Goal: Leave review/rating

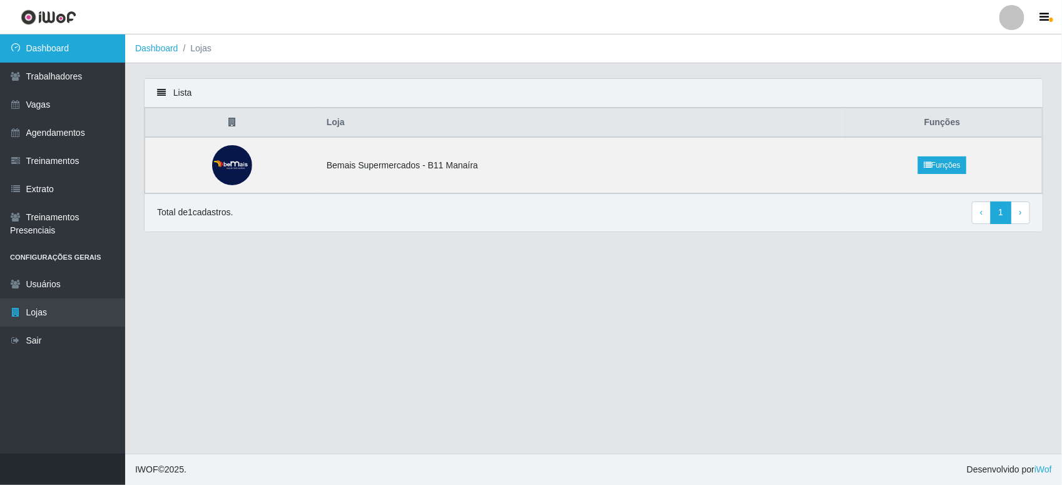
click at [88, 51] on link "Dashboard" at bounding box center [62, 48] width 125 height 28
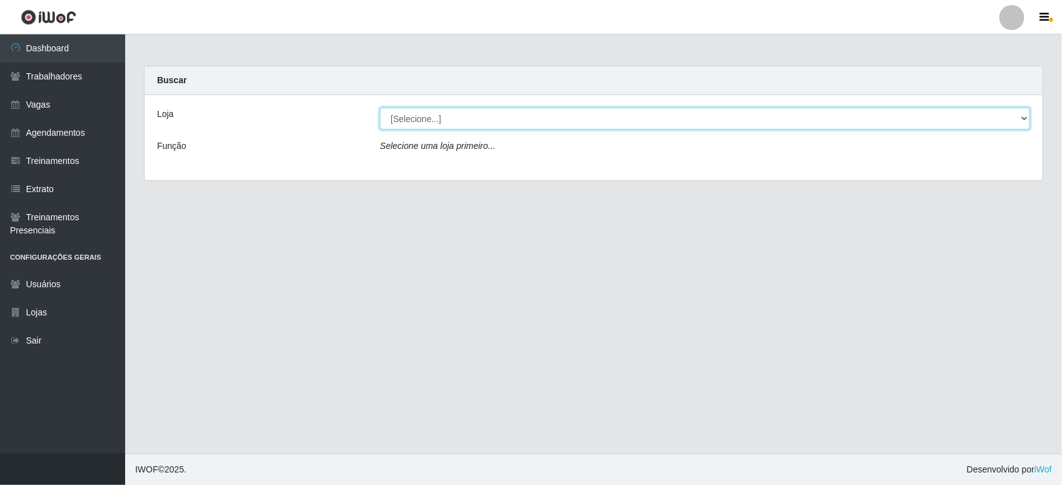
click at [432, 120] on select "[Selecione...] Bemais Supermercados - B11 Manaíra" at bounding box center [705, 119] width 650 height 22
select select "409"
click at [380, 108] on select "[Selecione...] Bemais Supermercados - B11 Manaíra" at bounding box center [705, 119] width 650 height 22
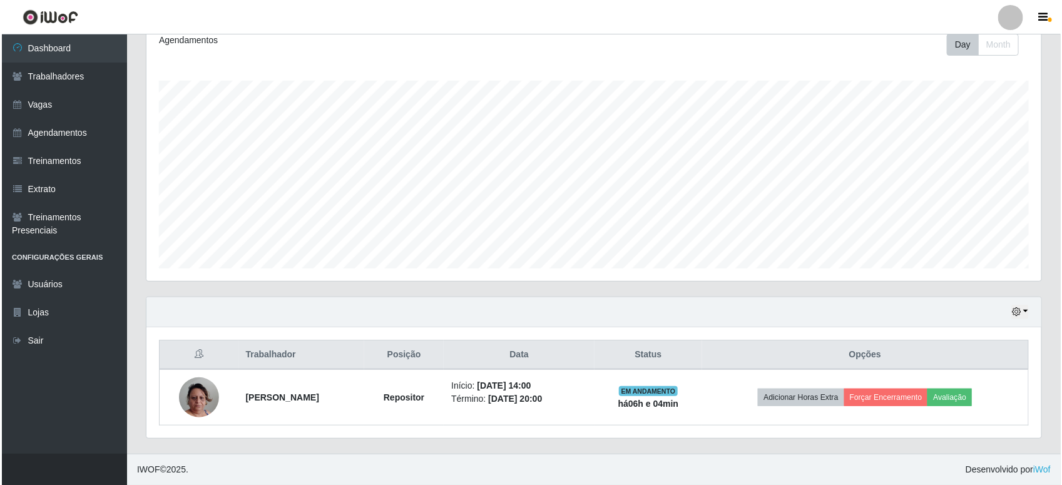
scroll to position [180, 0]
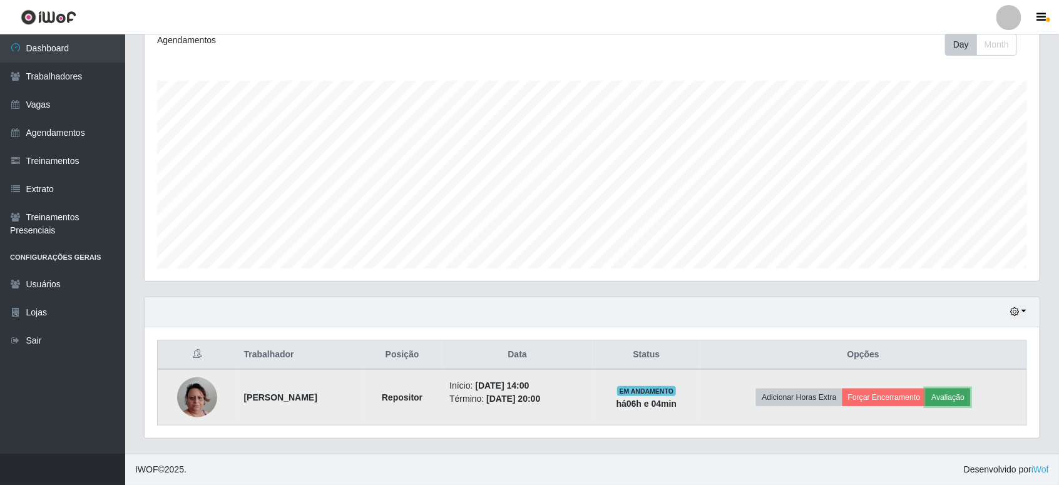
click at [968, 394] on button "Avaliação" at bounding box center [948, 398] width 44 height 18
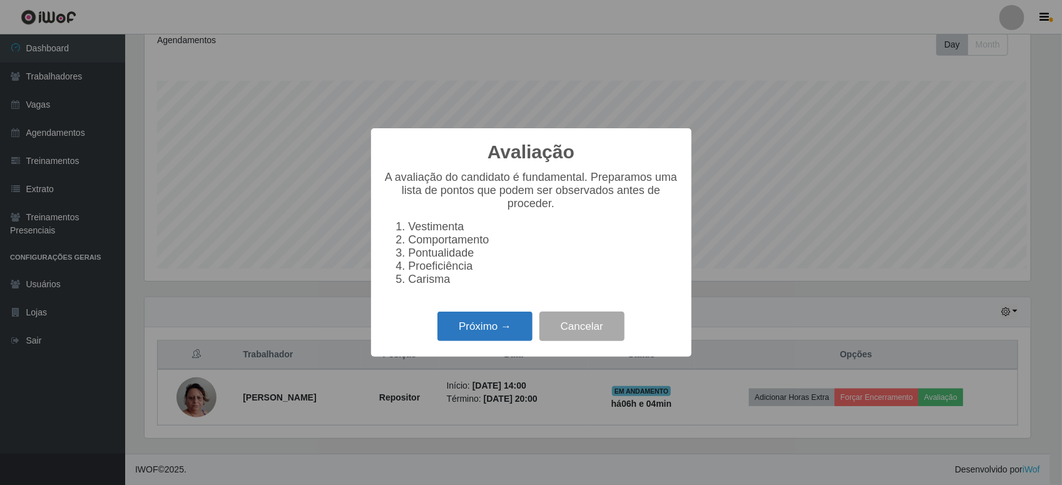
scroll to position [260, 886]
click at [463, 335] on button "Próximo →" at bounding box center [484, 326] width 95 height 29
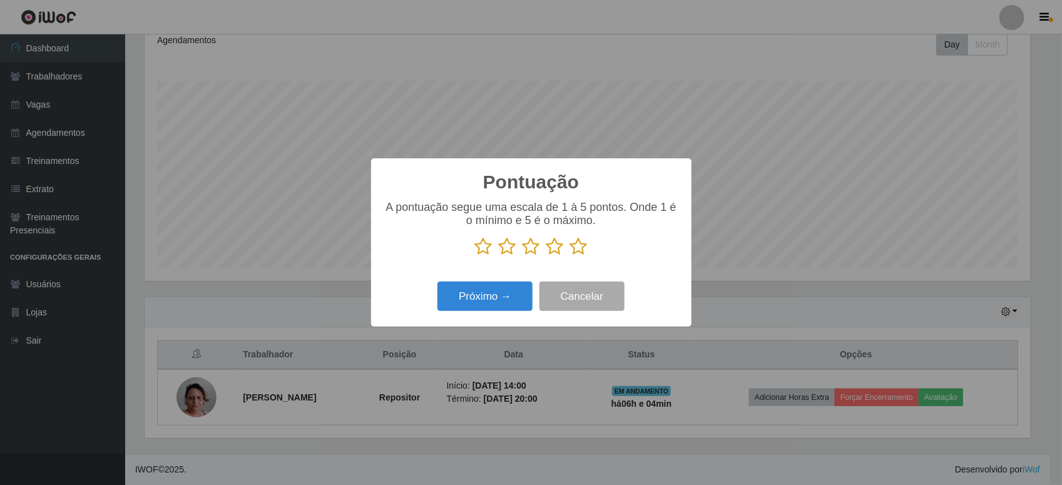
drag, startPoint x: 586, startPoint y: 246, endPoint x: 571, endPoint y: 248, distance: 15.1
click at [576, 248] on icon at bounding box center [579, 246] width 18 height 19
click at [570, 256] on input "radio" at bounding box center [570, 256] width 0 height 0
click at [499, 298] on button "Próximo →" at bounding box center [484, 296] width 95 height 29
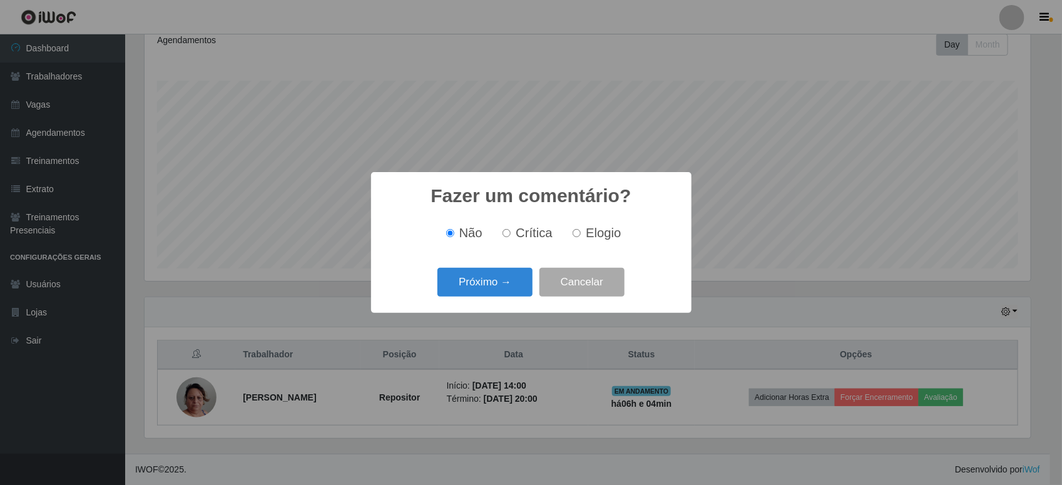
click at [592, 233] on span "Elogio" at bounding box center [603, 233] width 35 height 14
click at [581, 233] on input "Elogio" at bounding box center [577, 233] width 8 height 8
radio input "true"
click at [465, 284] on button "Próximo →" at bounding box center [484, 282] width 95 height 29
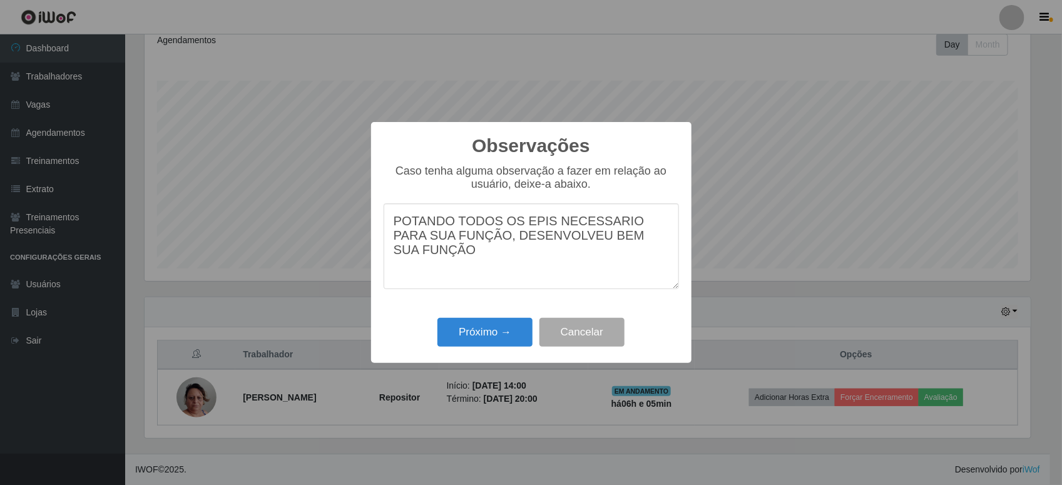
drag, startPoint x: 467, startPoint y: 238, endPoint x: 382, endPoint y: 247, distance: 84.9
click at [382, 247] on div "Observações × Caso tenha alguma observação a fazer em relação ao usuário, deixe…" at bounding box center [531, 242] width 320 height 241
drag, startPoint x: 564, startPoint y: 239, endPoint x: 659, endPoint y: 250, distance: 95.8
click at [659, 250] on textarea "POTANDO TODOS OS EPIS NECESSARIO PARA SUA FUNÇÃO, DESENVOLVEU O" at bounding box center [531, 246] width 295 height 86
drag, startPoint x: 618, startPoint y: 245, endPoint x: 608, endPoint y: 237, distance: 12.4
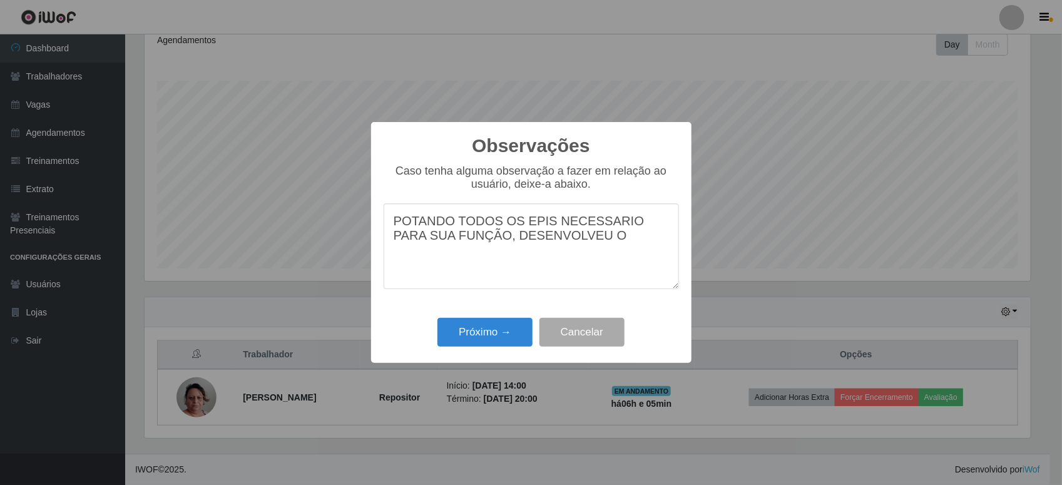
click at [616, 243] on textarea "POTANDO TODOS OS EPIS NECESSARIO PARA SUA FUNÇÃO, DESENVOLVEU O" at bounding box center [531, 246] width 295 height 86
click at [582, 250] on textarea "POTANDO TODOS OS EPIS NECESSARIO PARA SUA FUNÇÃO, DESENVOLVEU" at bounding box center [531, 246] width 295 height 86
drag, startPoint x: 573, startPoint y: 237, endPoint x: 583, endPoint y: 262, distance: 27.0
click at [573, 238] on textarea "POTANDO TODOS OS EPIS NECESSARIO PARA SUA FUNÇÃO, DESENVOLVEU ~BEM NA SUA FUNÇÃO" at bounding box center [531, 246] width 295 height 86
type textarea "POTANDO TODOS OS EPIS NECESSARIO PARA SUA FUNÇÃO, DESENVOLVEU BEM NA SUA FUNÇÃO"
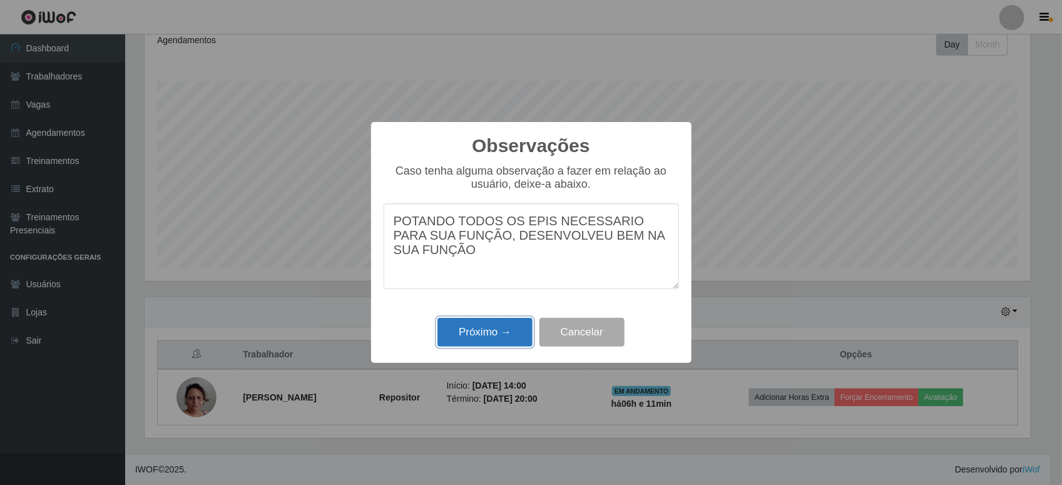
click at [504, 332] on button "Próximo →" at bounding box center [484, 332] width 95 height 29
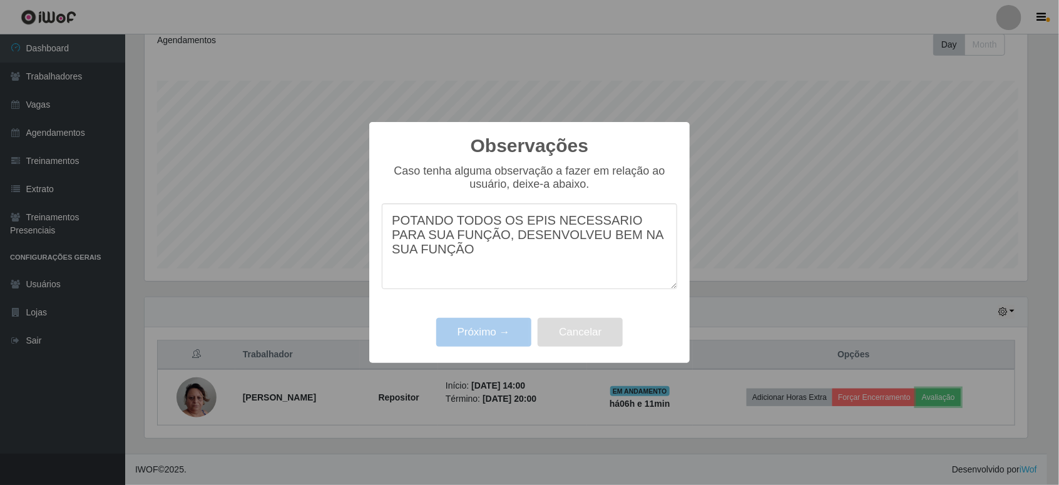
scroll to position [260, 895]
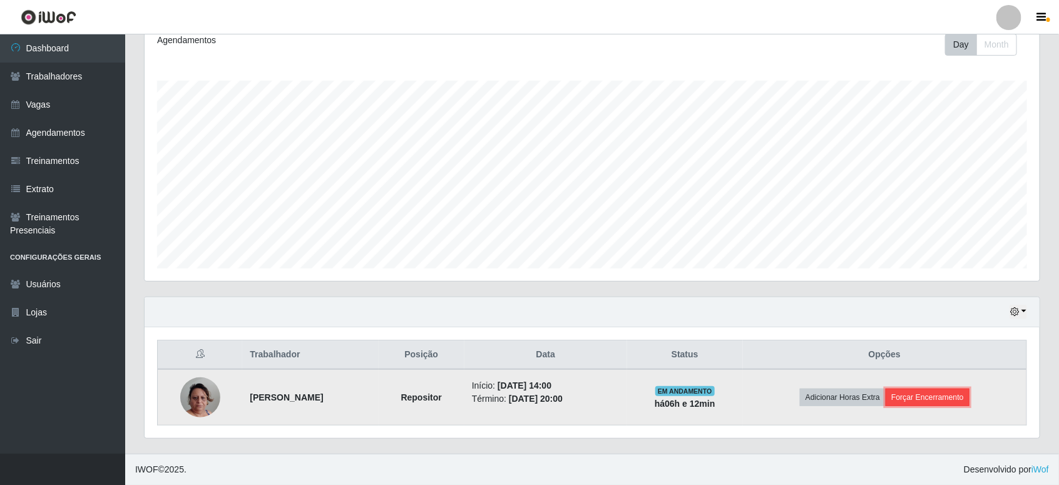
click at [914, 393] on button "Forçar Encerramento" at bounding box center [928, 398] width 84 height 18
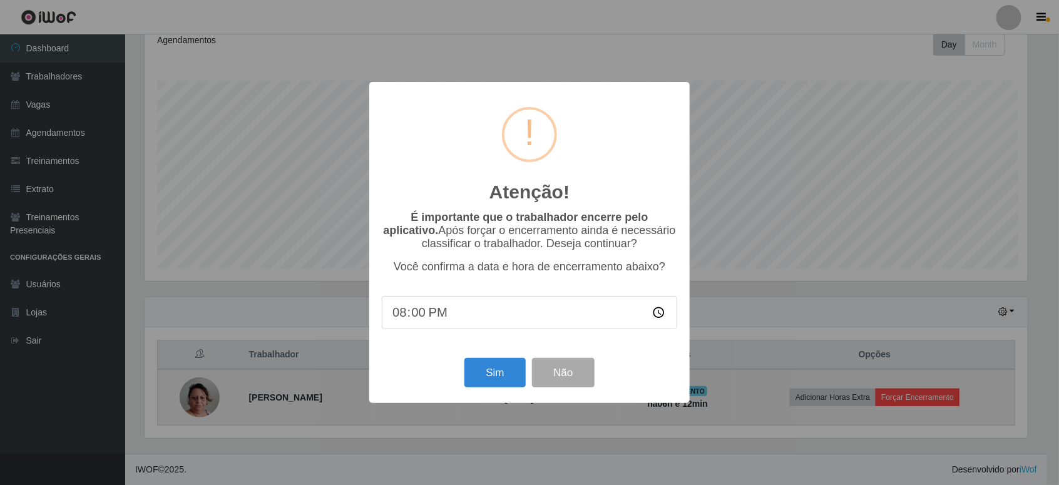
scroll to position [260, 886]
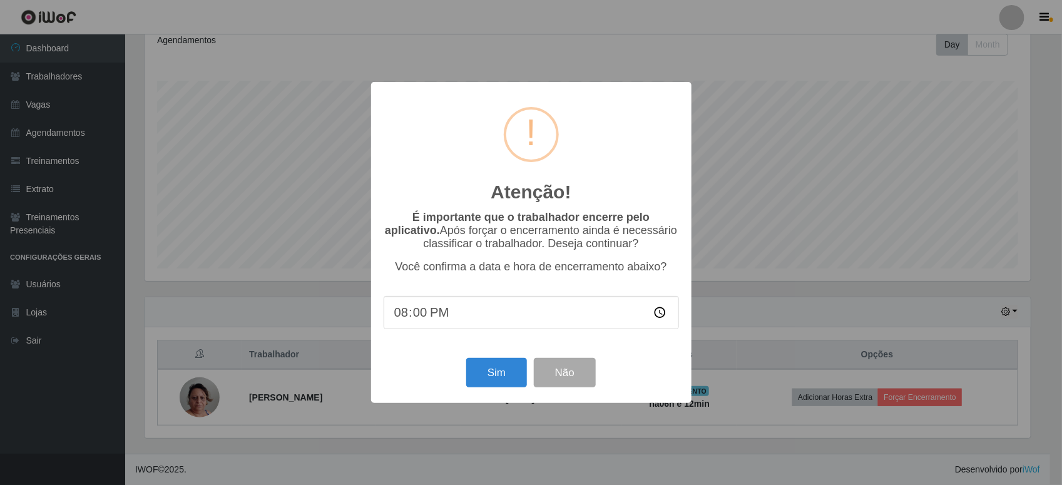
click at [513, 287] on div "É importante que o trabalhador encerre pelo aplicativo. Após forçar o encerrame…" at bounding box center [531, 276] width 295 height 131
click at [514, 369] on button "Sim" at bounding box center [496, 372] width 61 height 29
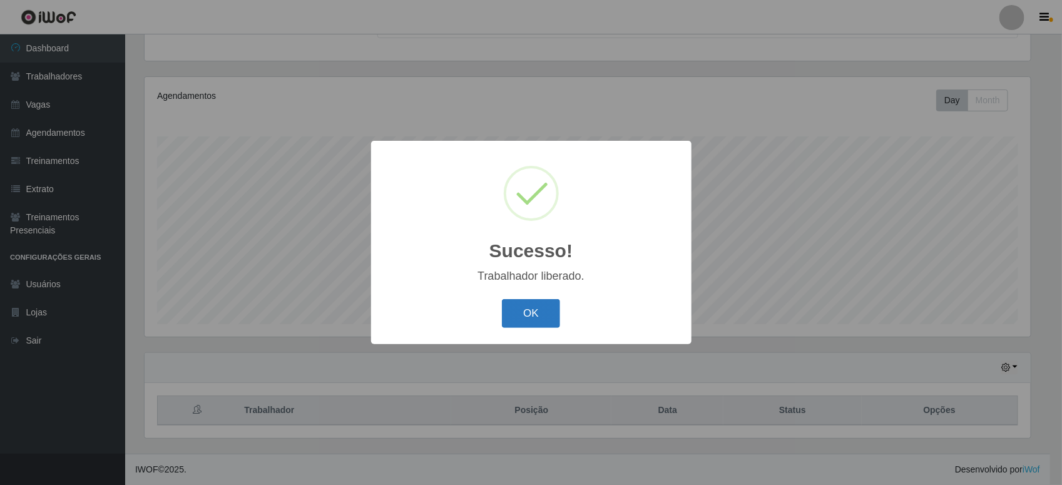
click at [557, 314] on button "OK" at bounding box center [531, 313] width 58 height 29
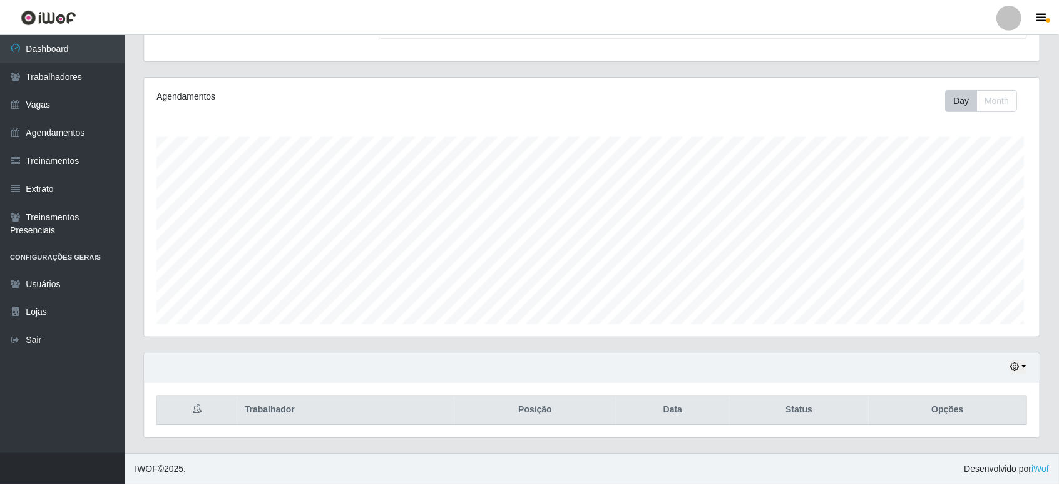
scroll to position [260, 895]
